Goal: Task Accomplishment & Management: Manage account settings

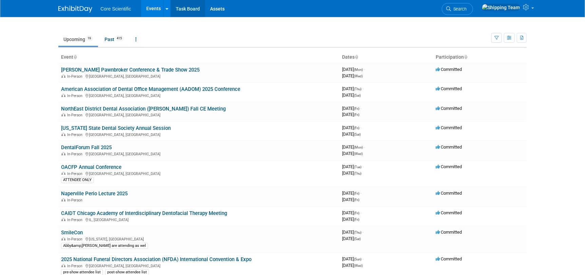
click at [175, 6] on link "Task Board" at bounding box center [188, 8] width 34 height 17
click at [85, 68] on link "[PERSON_NAME] Pawnbroker Conference & Trade Show 2025" at bounding box center [130, 70] width 139 height 6
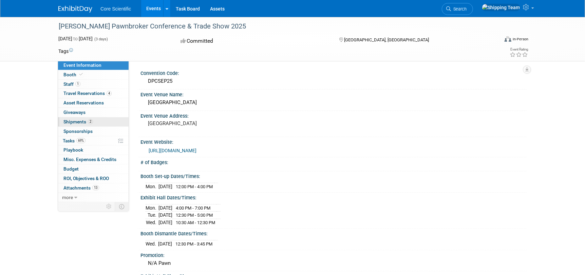
click at [80, 124] on span "Shipments 2" at bounding box center [78, 121] width 30 height 5
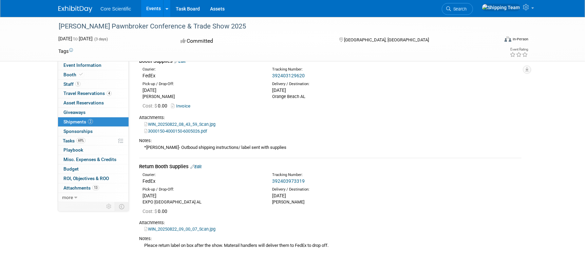
scroll to position [68, 0]
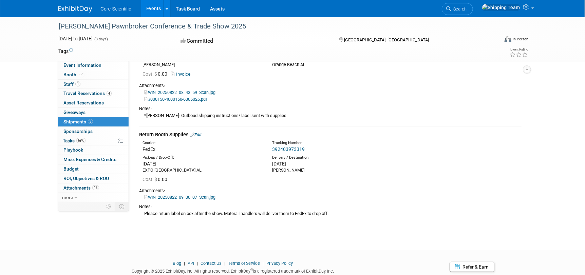
click at [200, 134] on link "Edit" at bounding box center [195, 134] width 11 height 5
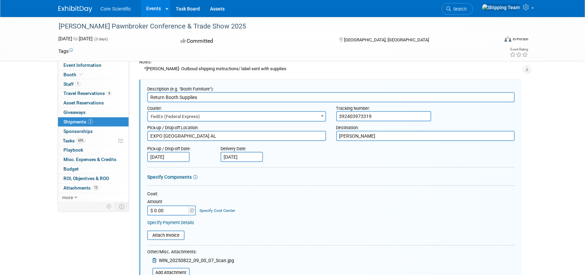
scroll to position [0, 0]
drag, startPoint x: 362, startPoint y: 115, endPoint x: 328, endPoint y: 118, distance: 34.7
click at [328, 118] on div "Courier: 007EX 17 Post Service (17PostService) 2GO (Negros Navigation) 360 Lion…" at bounding box center [331, 113] width 378 height 20
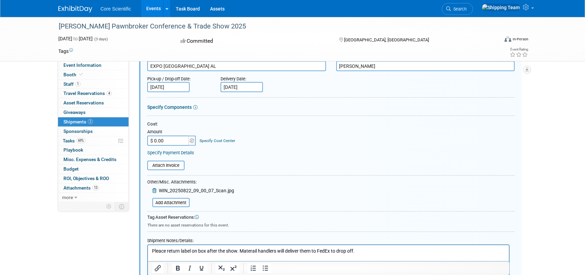
scroll to position [217, 0]
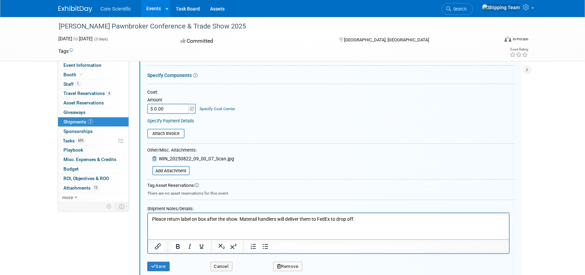
click at [174, 158] on span "WIN_20250822_09_00_07_Scan.jpg" at bounding box center [196, 158] width 75 height 5
click at [160, 267] on button "Save" at bounding box center [158, 267] width 22 height 10
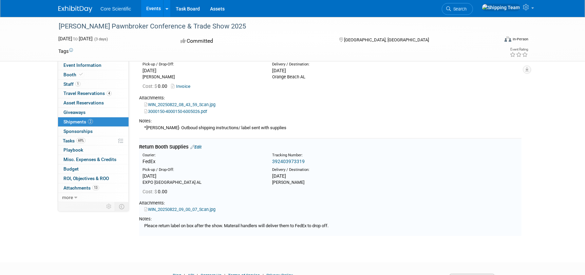
scroll to position [56, 0]
click at [172, 208] on link "WIN_20250822_09_00_07_Scan.jpg" at bounding box center [179, 209] width 71 height 5
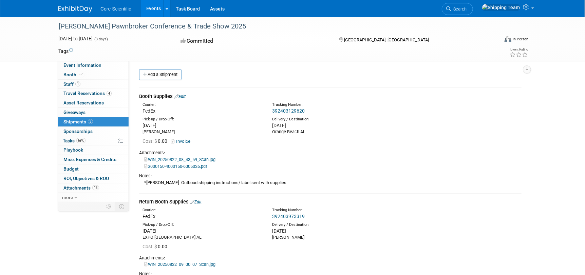
scroll to position [0, 0]
click at [73, 63] on span "Event Information" at bounding box center [82, 64] width 38 height 5
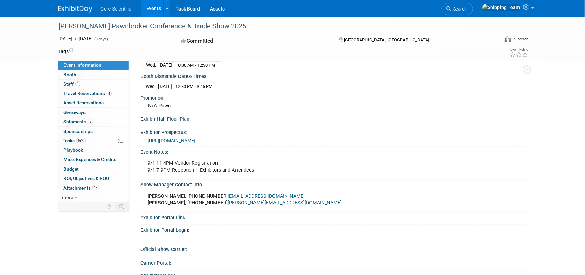
scroll to position [169, 0]
